Goal: Navigation & Orientation: Find specific page/section

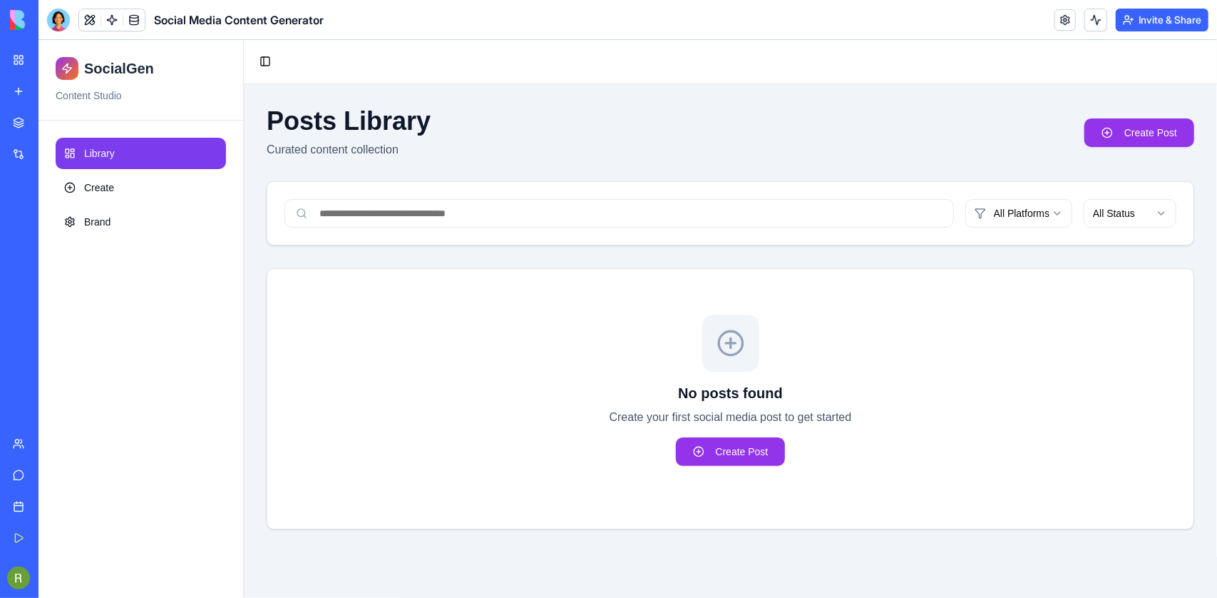
click at [83, 570] on span "Business Trial 7 days left" at bounding box center [70, 577] width 62 height 29
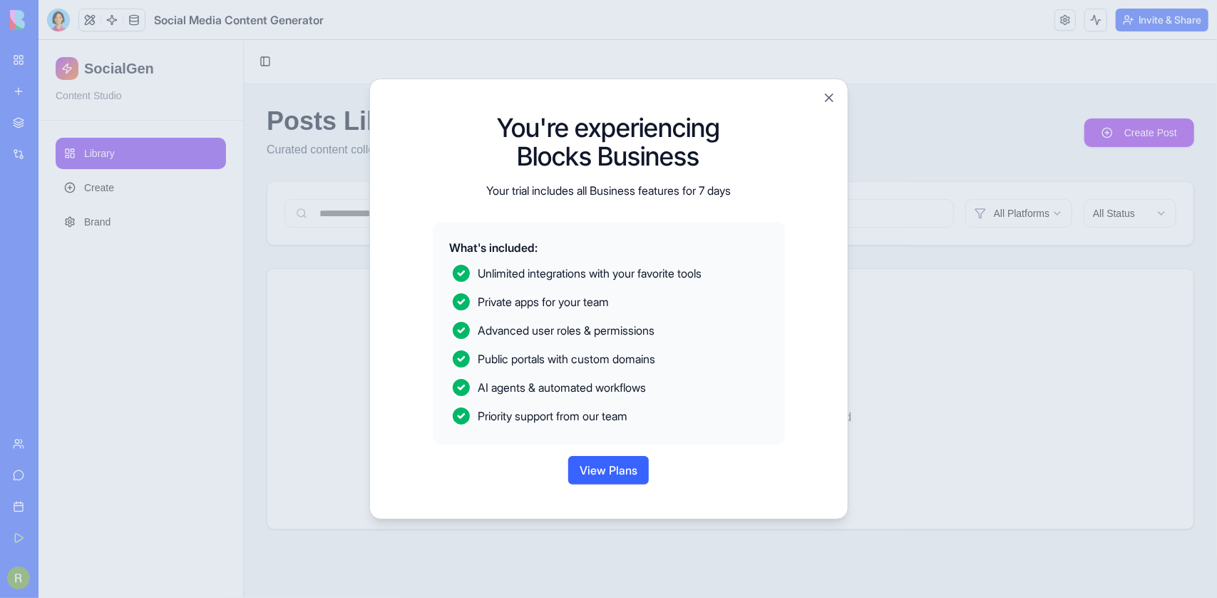
click at [610, 484] on button "View Plans" at bounding box center [608, 470] width 81 height 29
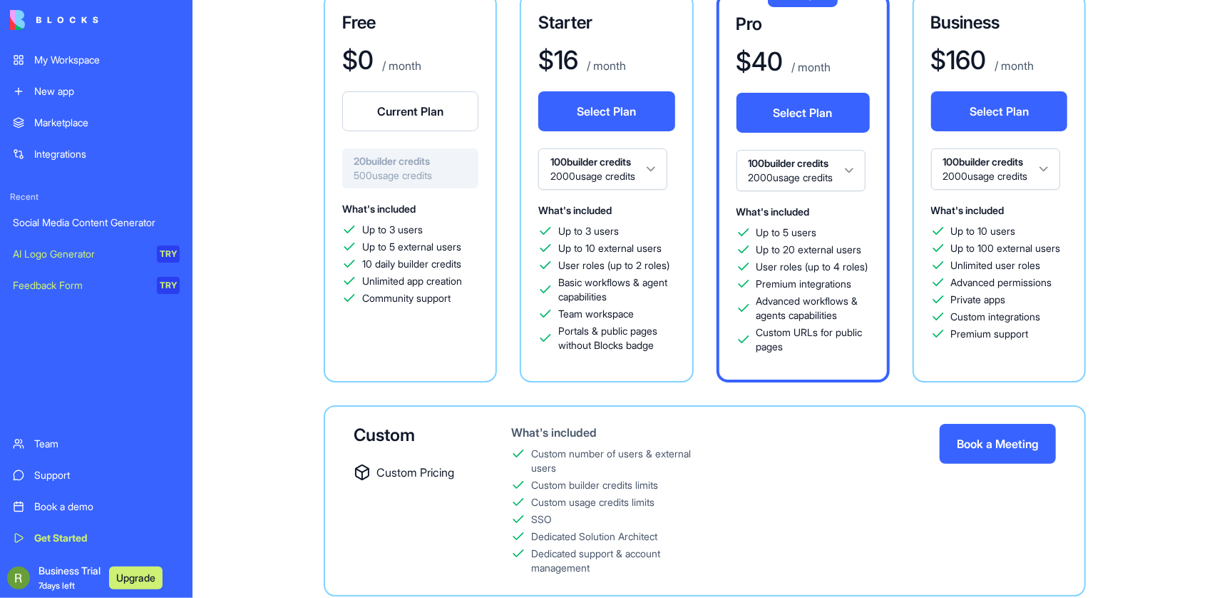
scroll to position [190, 0]
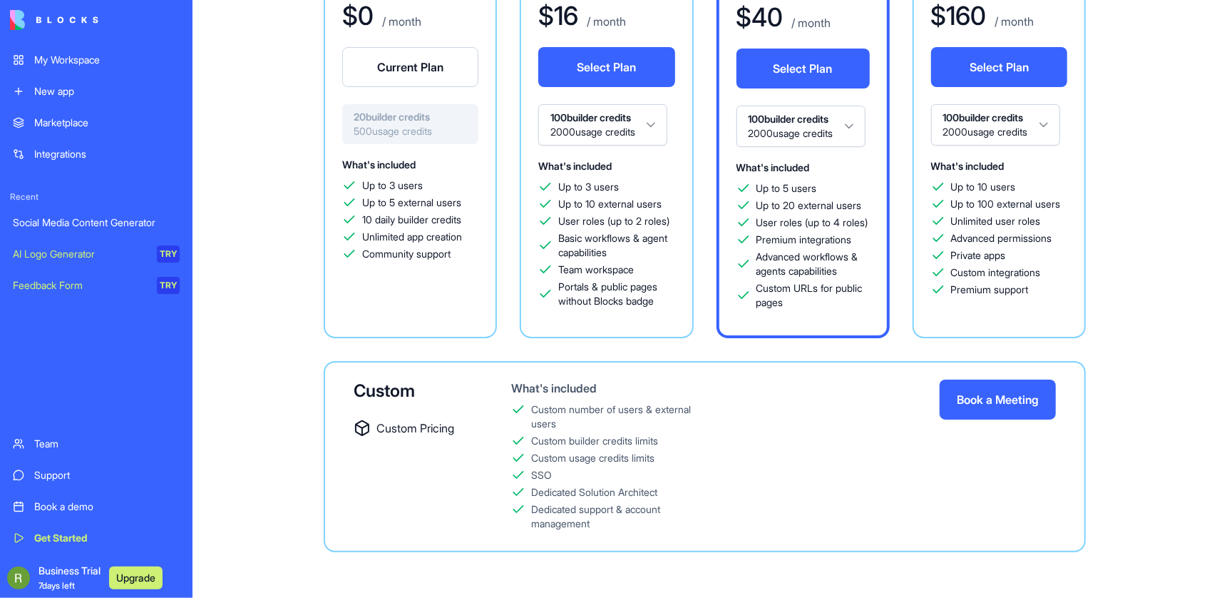
click at [81, 67] on div "My Workspace" at bounding box center [106, 60] width 145 height 14
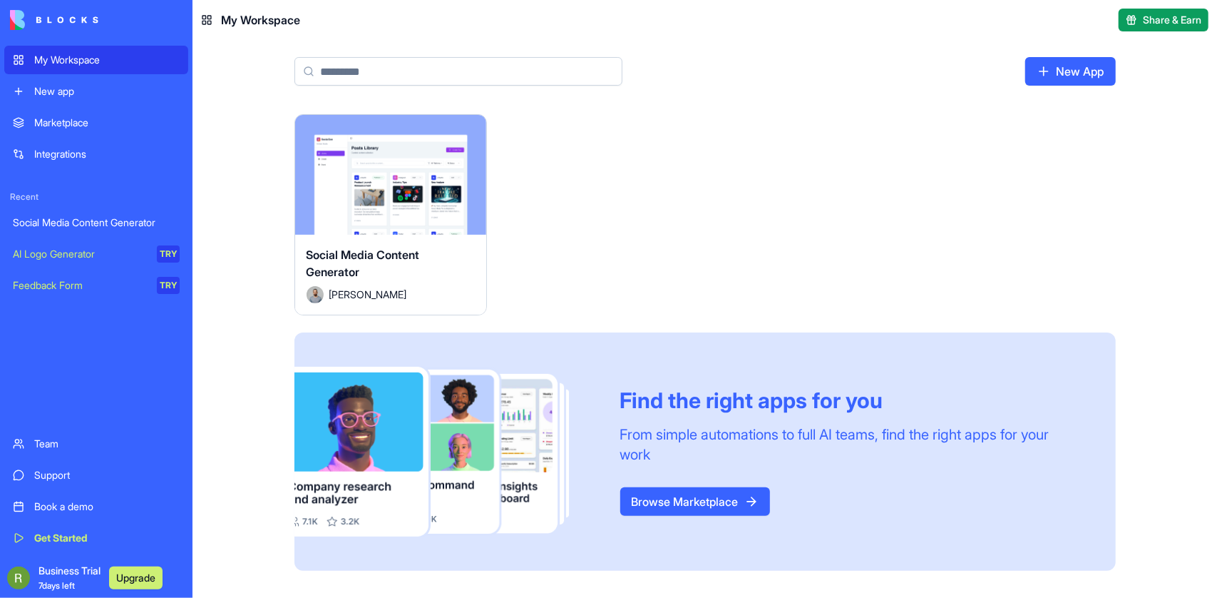
click at [329, 279] on span "Social Media Content Generator" at bounding box center [363, 262] width 113 height 31
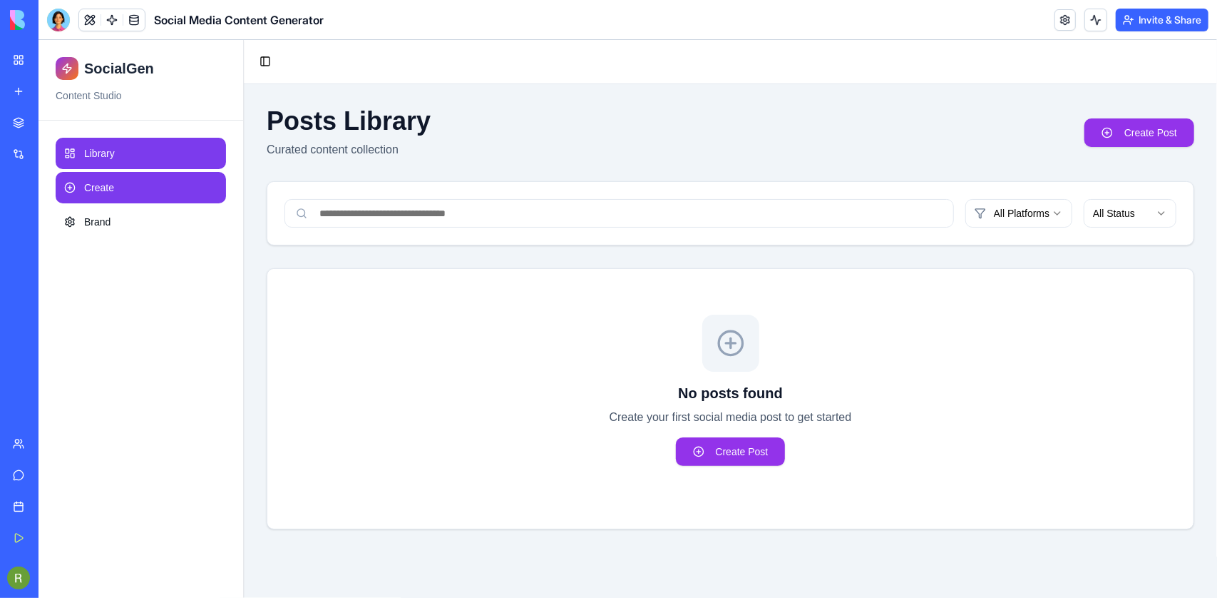
click at [113, 194] on span "Create" at bounding box center [98, 187] width 30 height 14
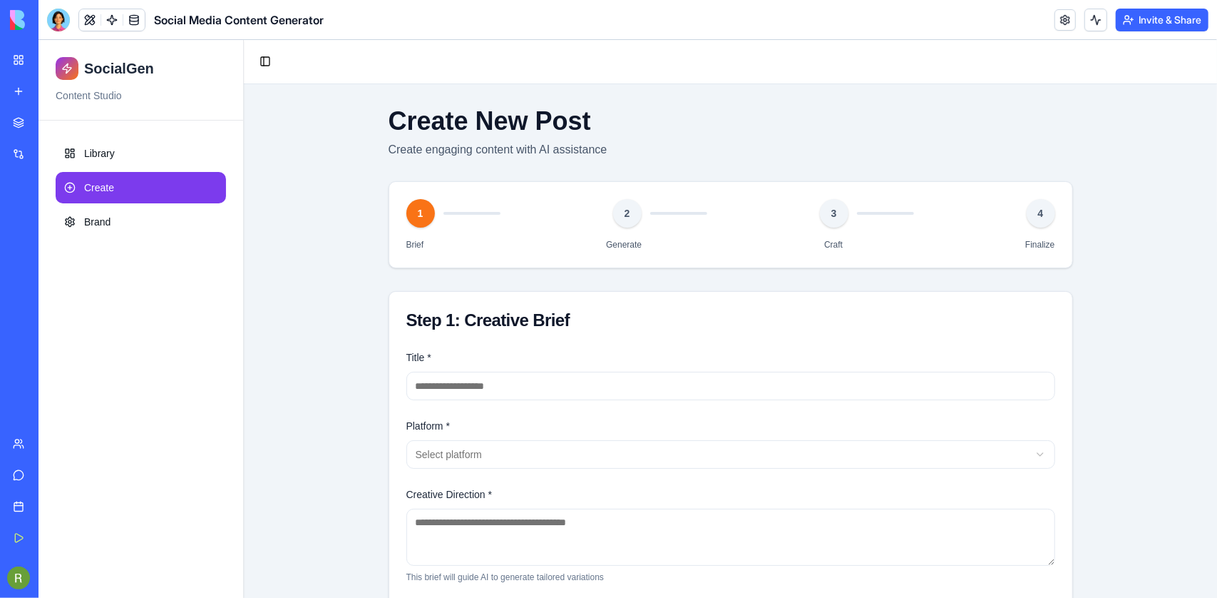
click at [70, 567] on span "Business Trial 7 days left" at bounding box center [70, 577] width 62 height 29
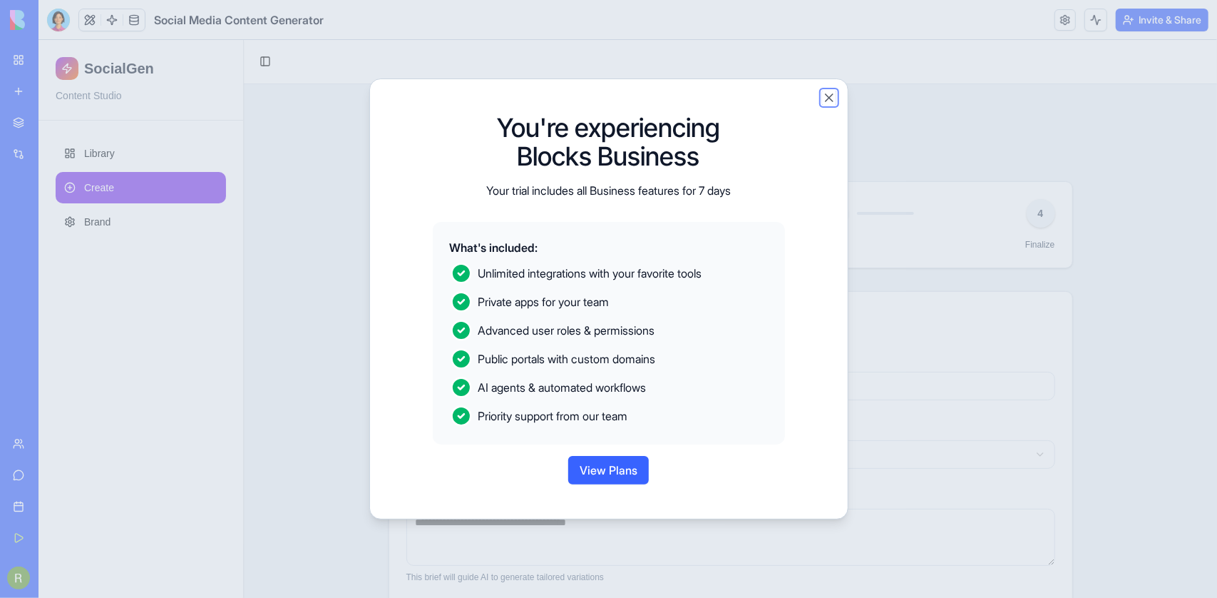
click at [836, 91] on button "Close" at bounding box center [829, 98] width 14 height 14
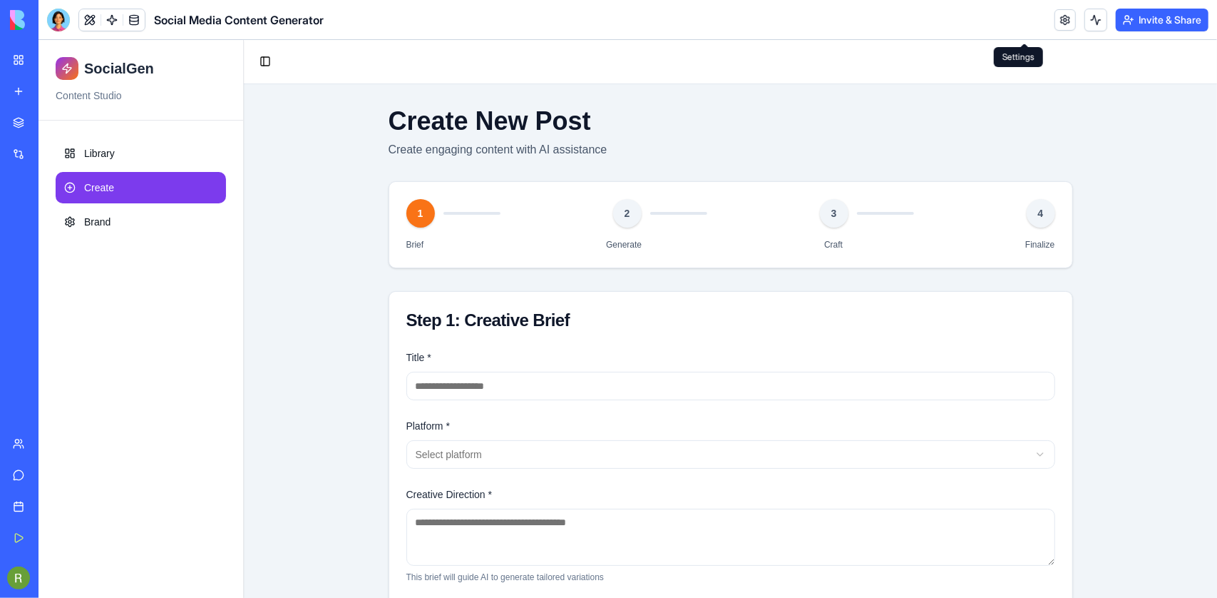
click at [1055, 16] on link at bounding box center [1065, 19] width 21 height 21
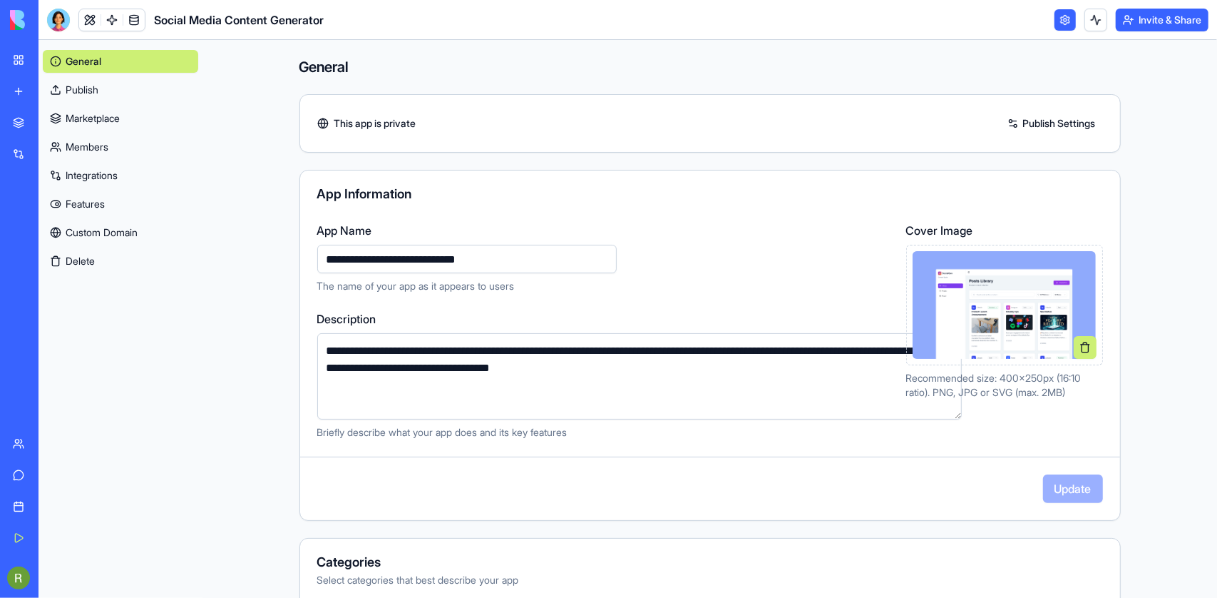
click at [108, 215] on link "Features" at bounding box center [120, 204] width 155 height 23
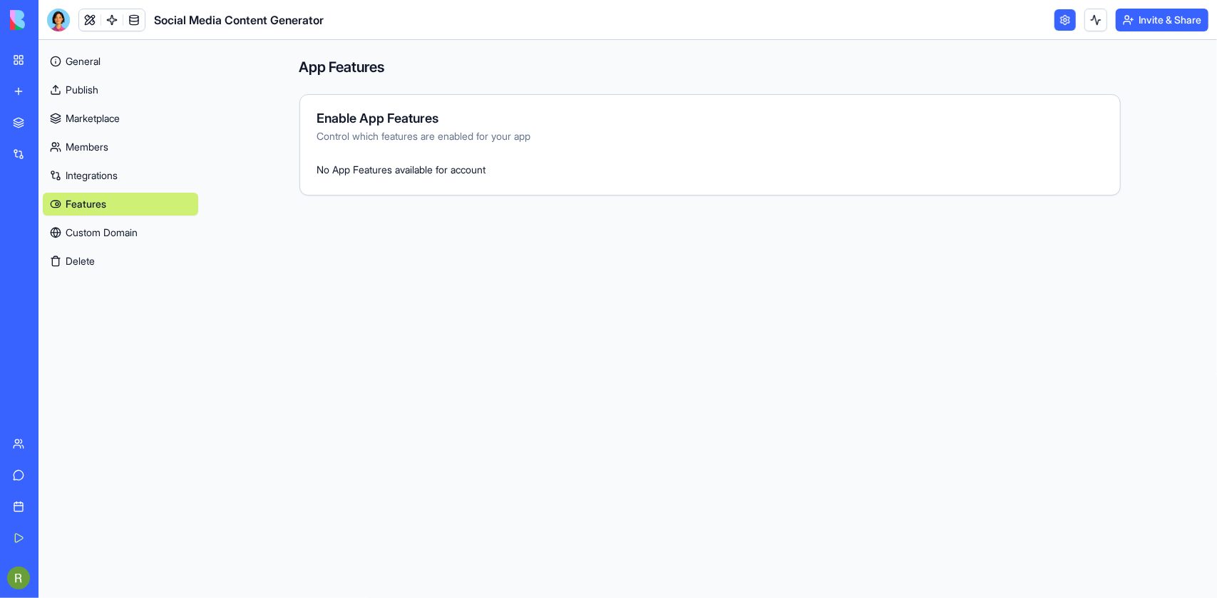
click at [101, 187] on link "Integrations" at bounding box center [120, 175] width 155 height 23
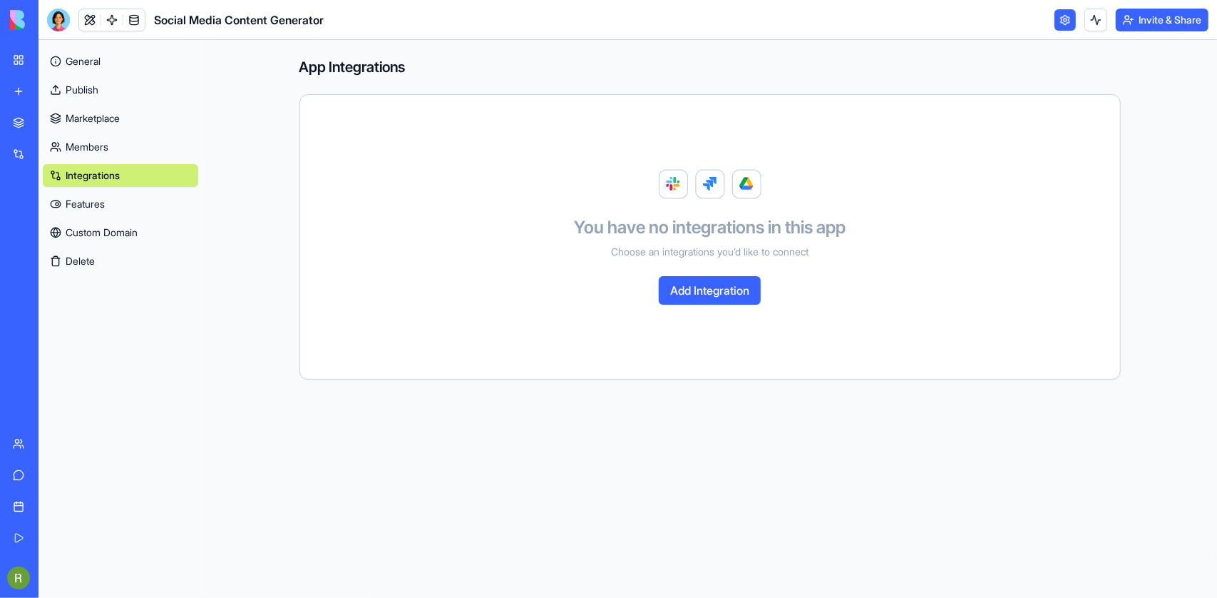
click at [94, 158] on link "Members" at bounding box center [120, 146] width 155 height 23
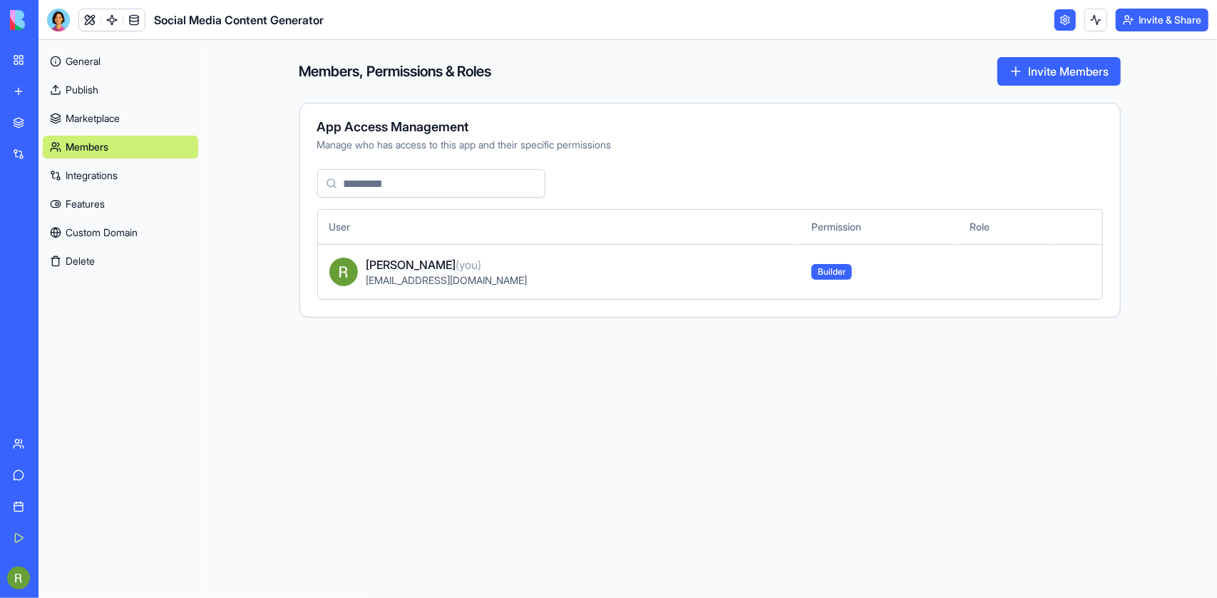
click at [93, 130] on link "Marketplace" at bounding box center [120, 118] width 155 height 23
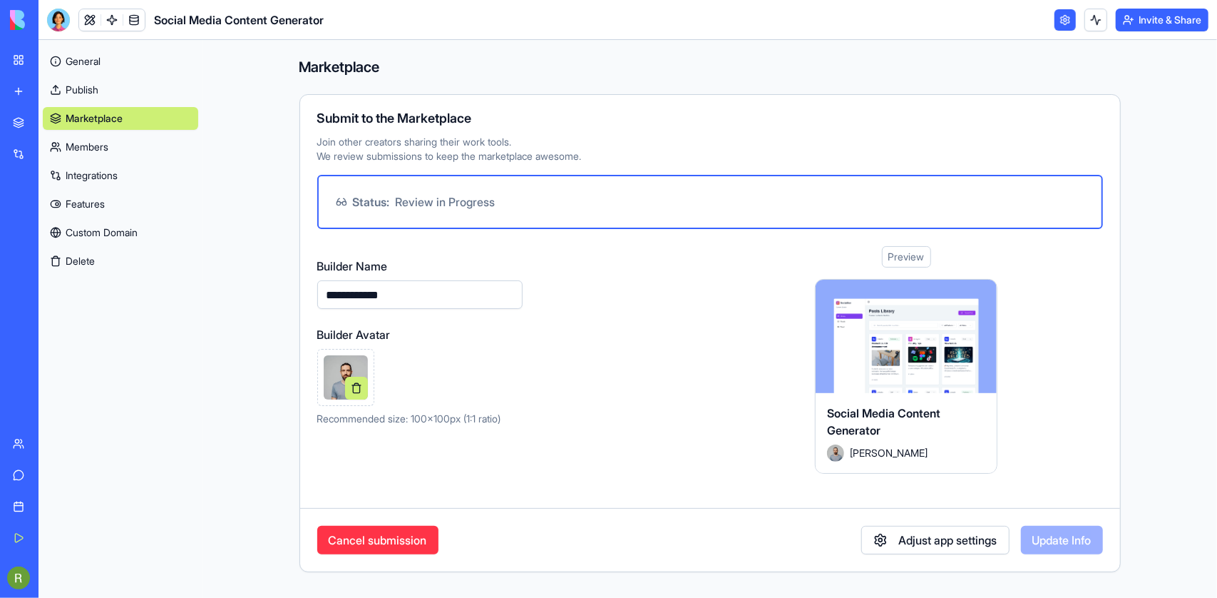
click at [111, 70] on link "General" at bounding box center [120, 61] width 155 height 23
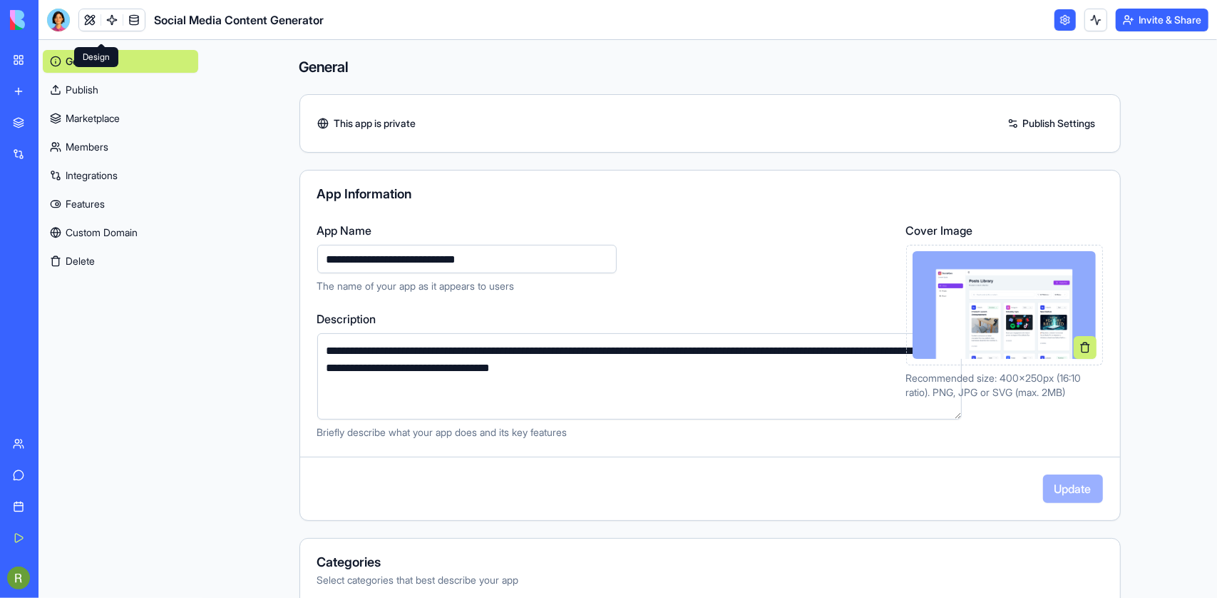
click at [101, 26] on link at bounding box center [89, 19] width 21 height 21
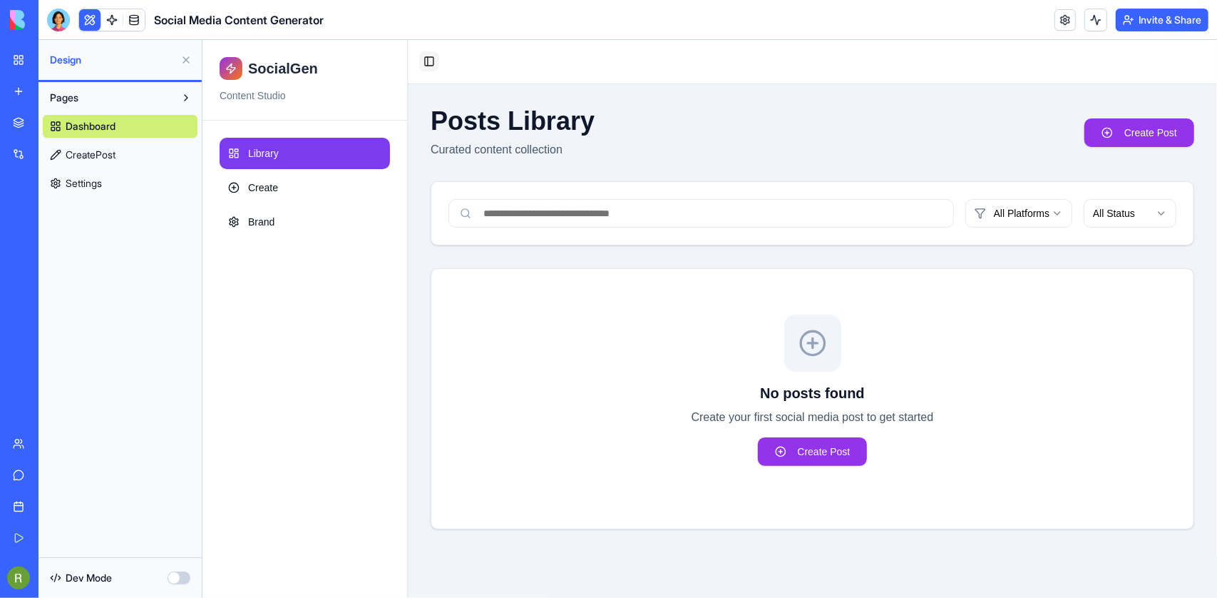
click at [439, 71] on button "Toggle Sidebar" at bounding box center [429, 61] width 20 height 20
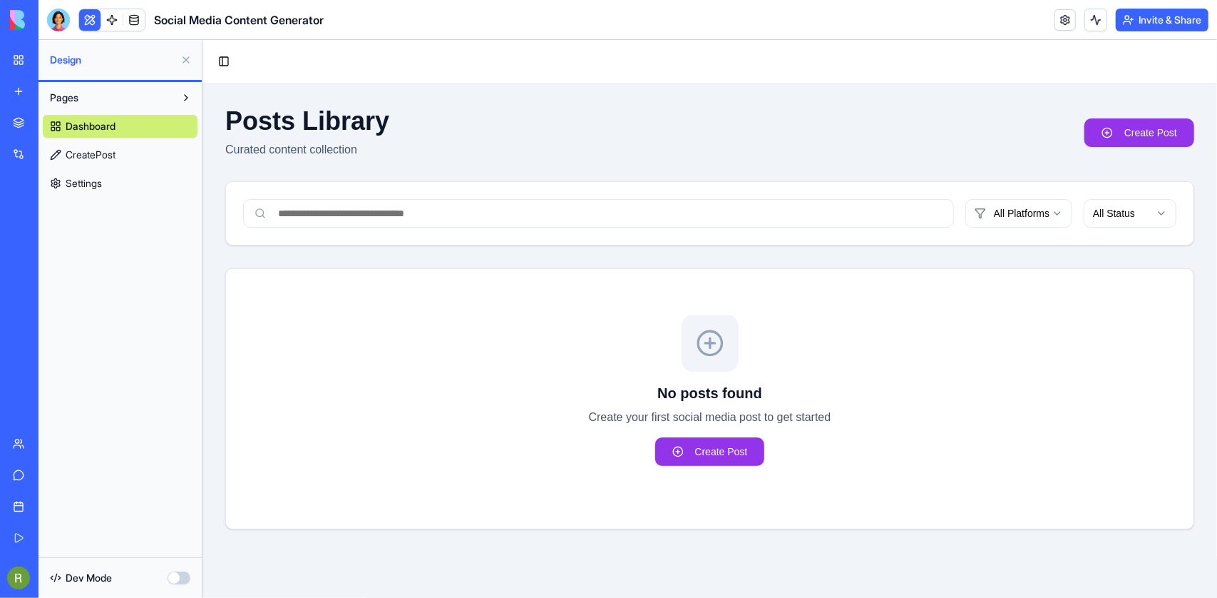
click at [173, 577] on button "button" at bounding box center [179, 577] width 23 height 13
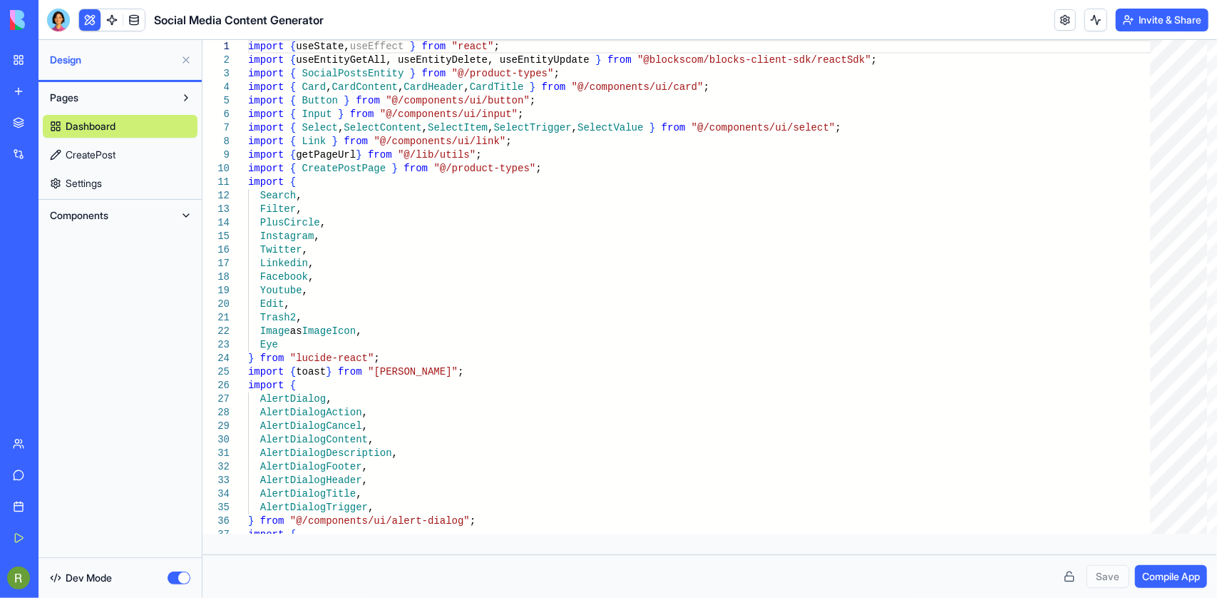
click at [169, 571] on button "button" at bounding box center [179, 577] width 23 height 13
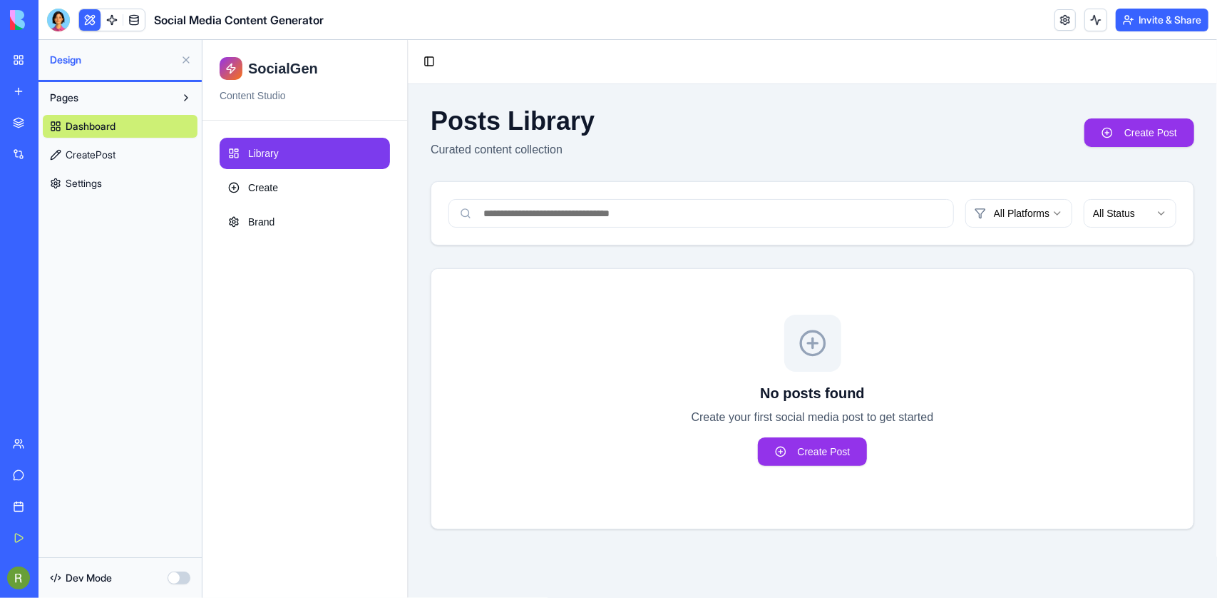
click at [178, 71] on button at bounding box center [186, 59] width 23 height 23
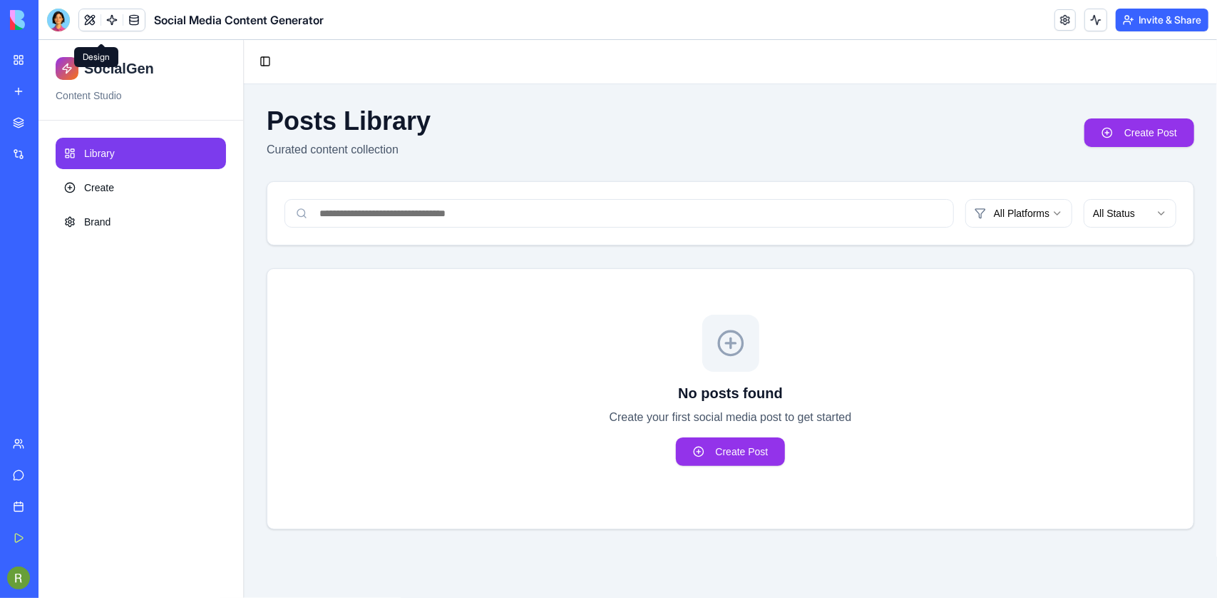
click at [53, 130] on div "Marketplace" at bounding box center [43, 123] width 19 height 14
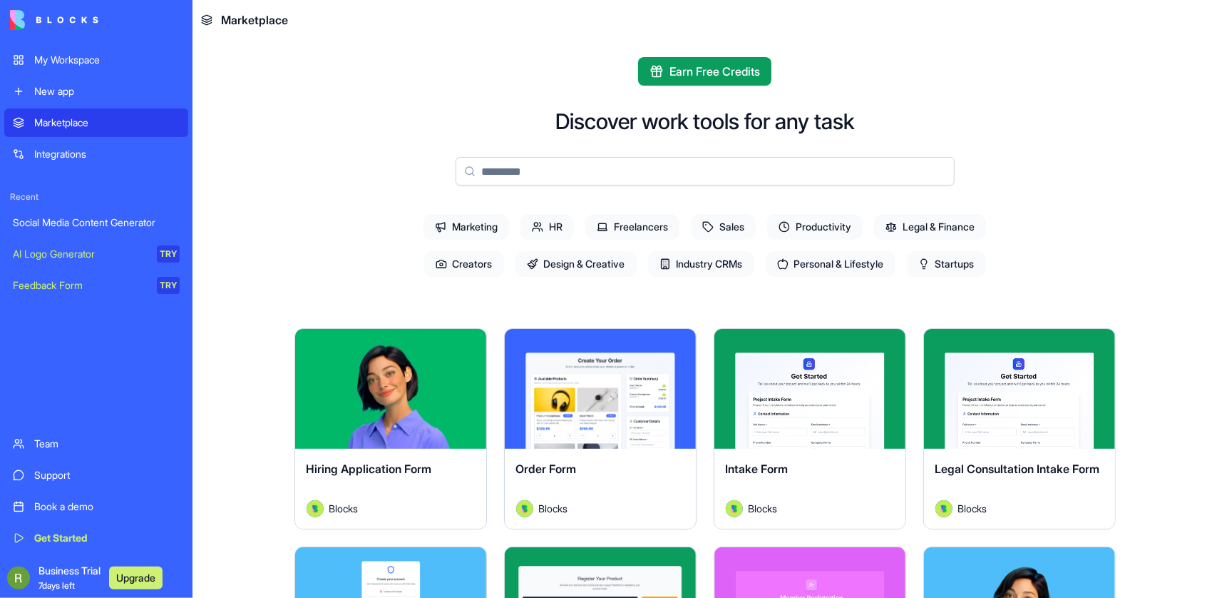
scroll to position [47, 0]
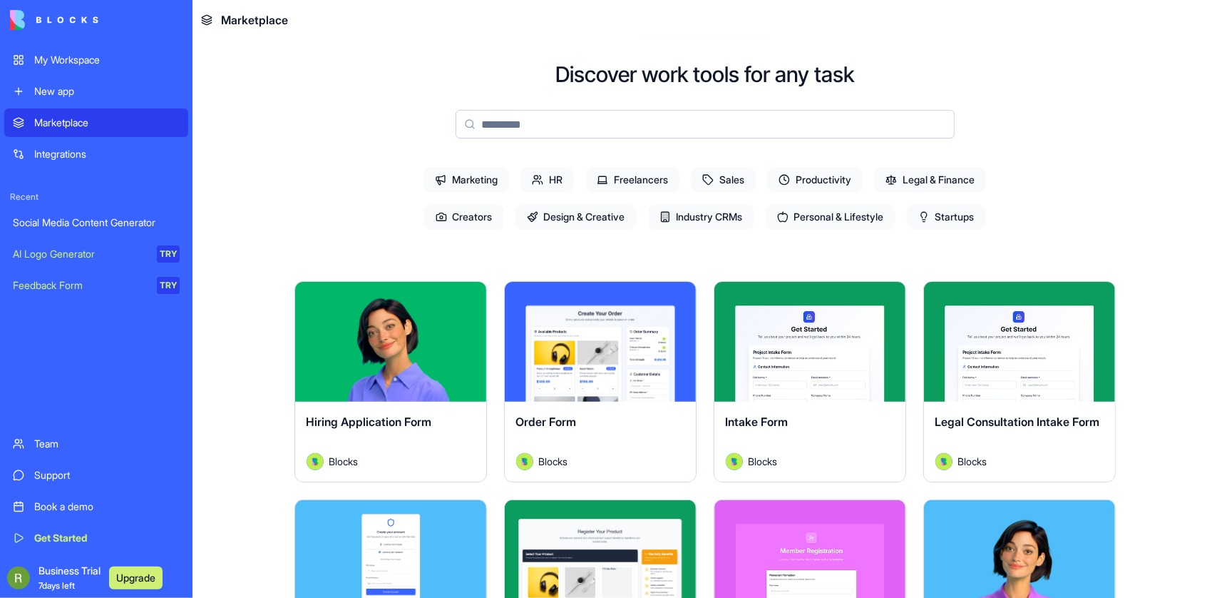
click at [424, 193] on span "Marketing" at bounding box center [467, 180] width 86 height 26
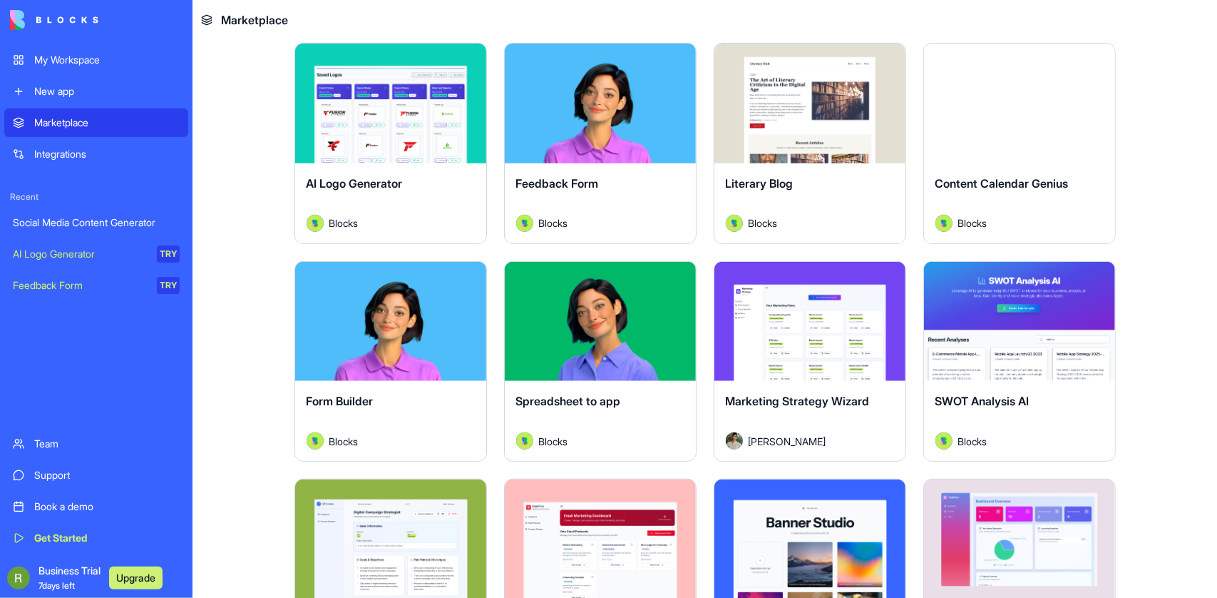
scroll to position [332, 0]
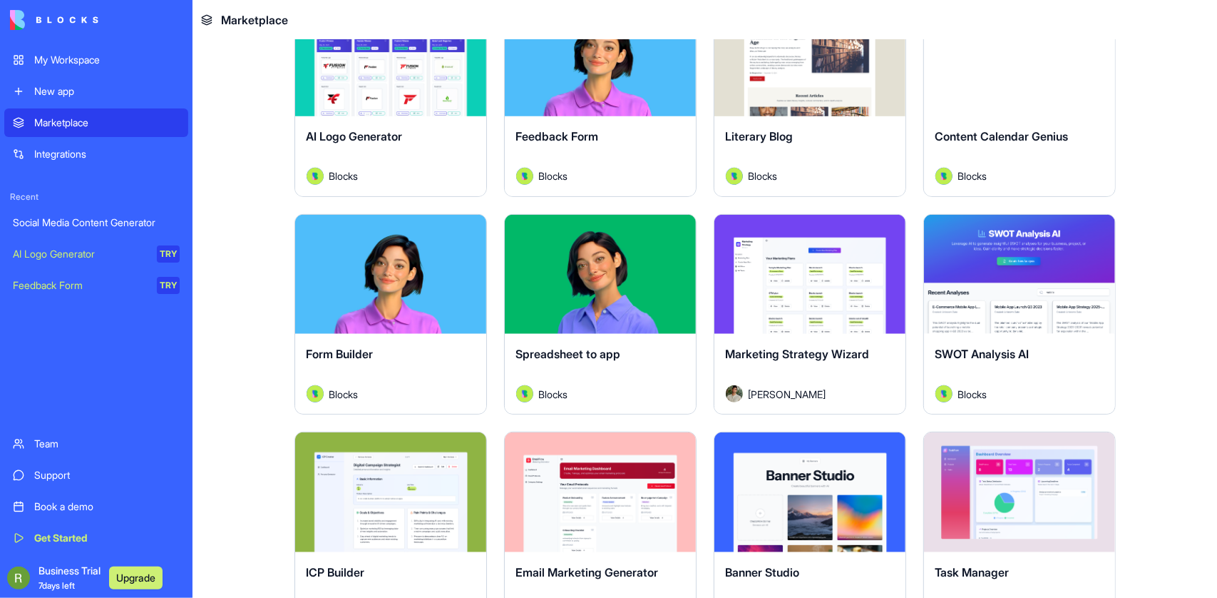
click at [358, 71] on button "Explore" at bounding box center [390, 56] width 107 height 29
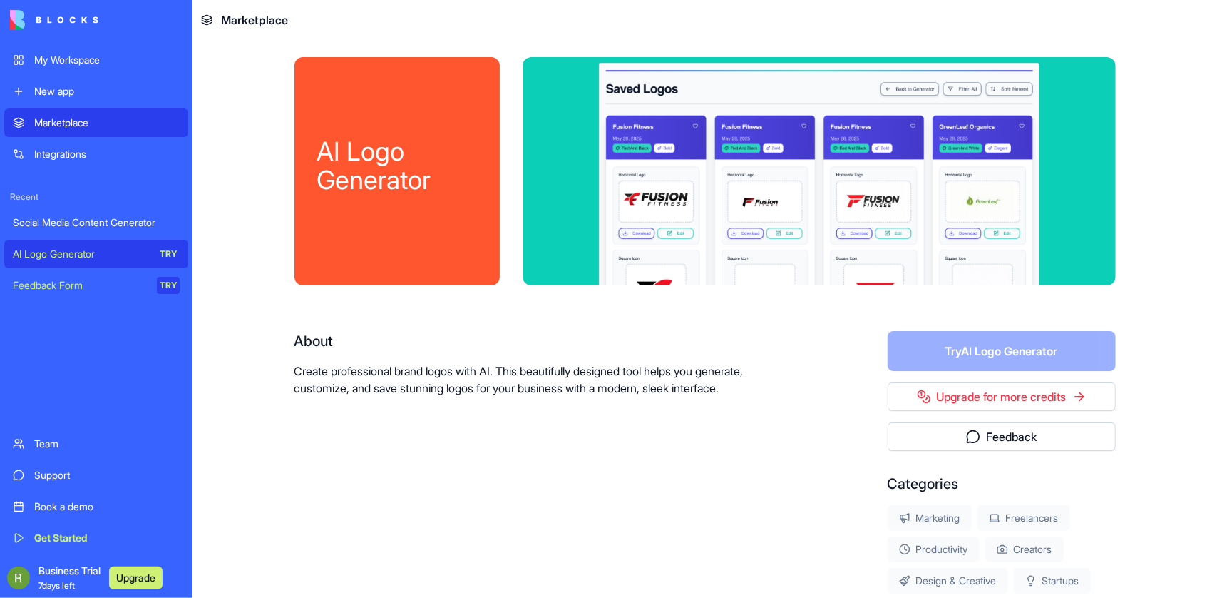
click at [70, 98] on div "New app" at bounding box center [106, 91] width 145 height 14
